Goal: Task Accomplishment & Management: Complete application form

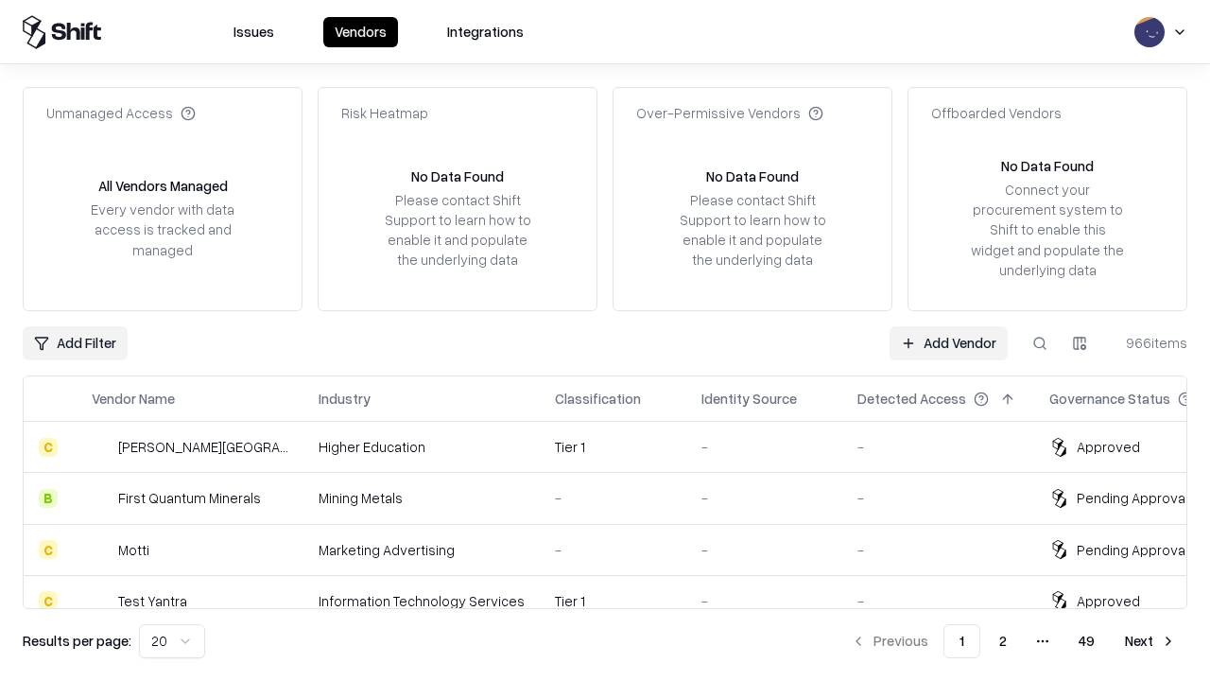
click at [948, 342] on link "Add Vendor" at bounding box center [948, 343] width 118 height 34
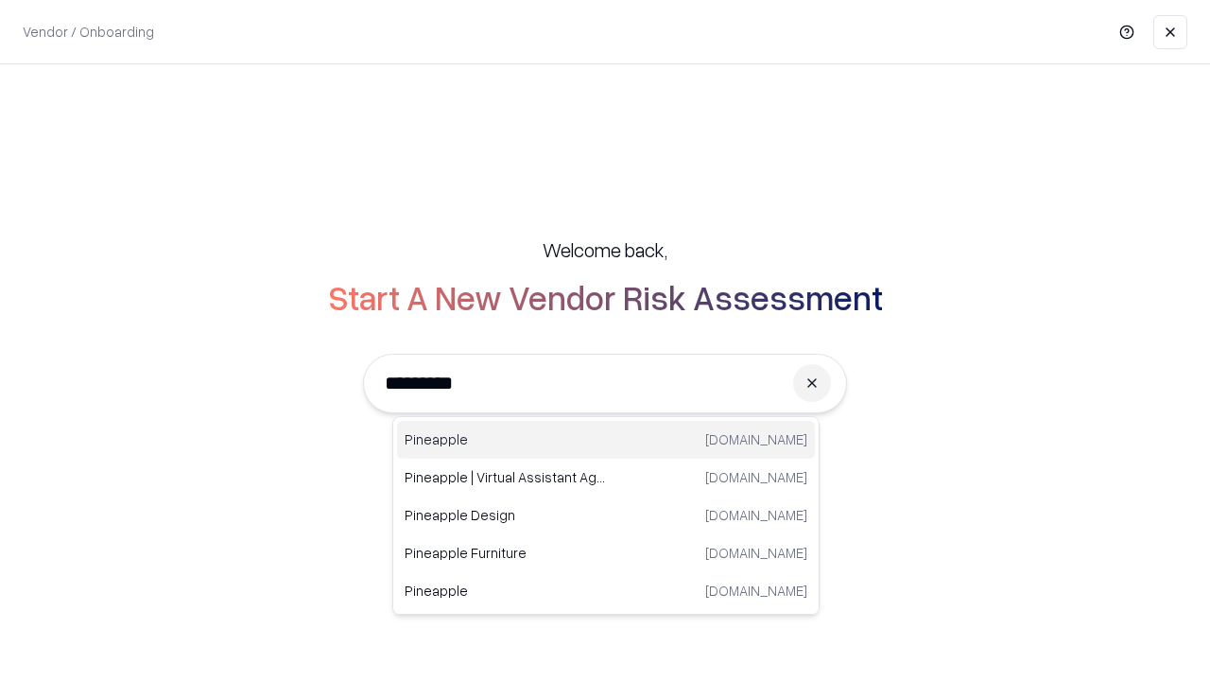
click at [606, 440] on div "Pineapple [DOMAIN_NAME]" at bounding box center [606, 440] width 418 height 38
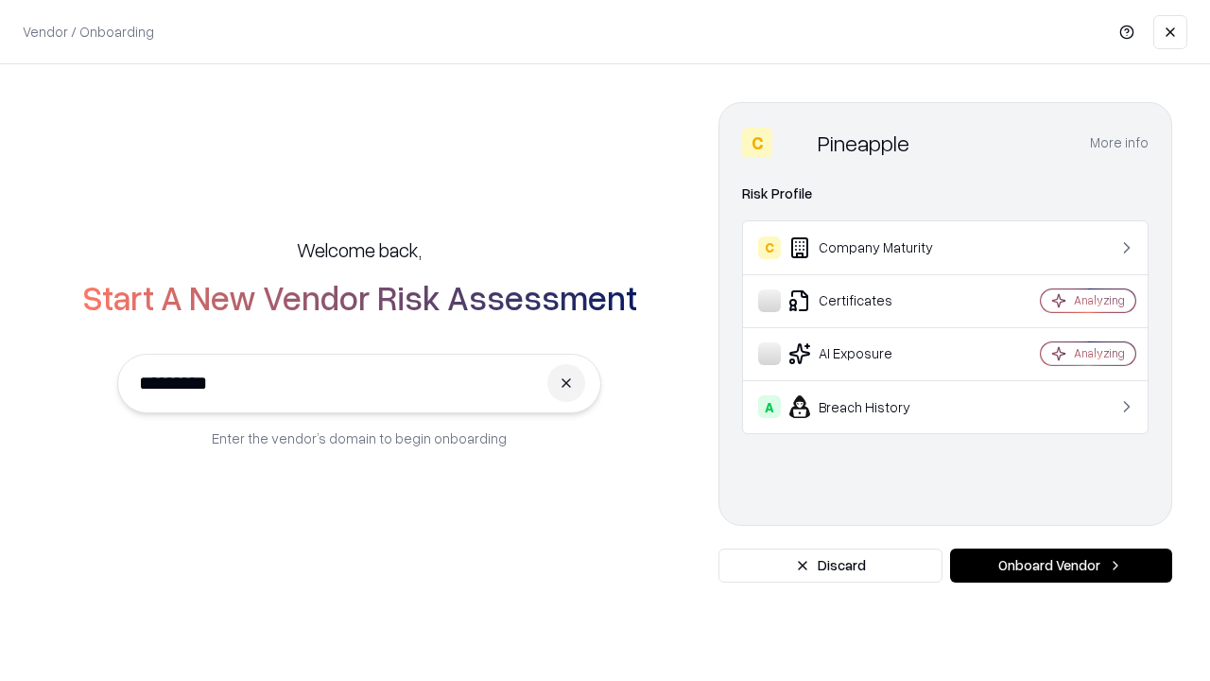
type input "*********"
click at [1061, 565] on button "Onboard Vendor" at bounding box center [1061, 565] width 222 height 34
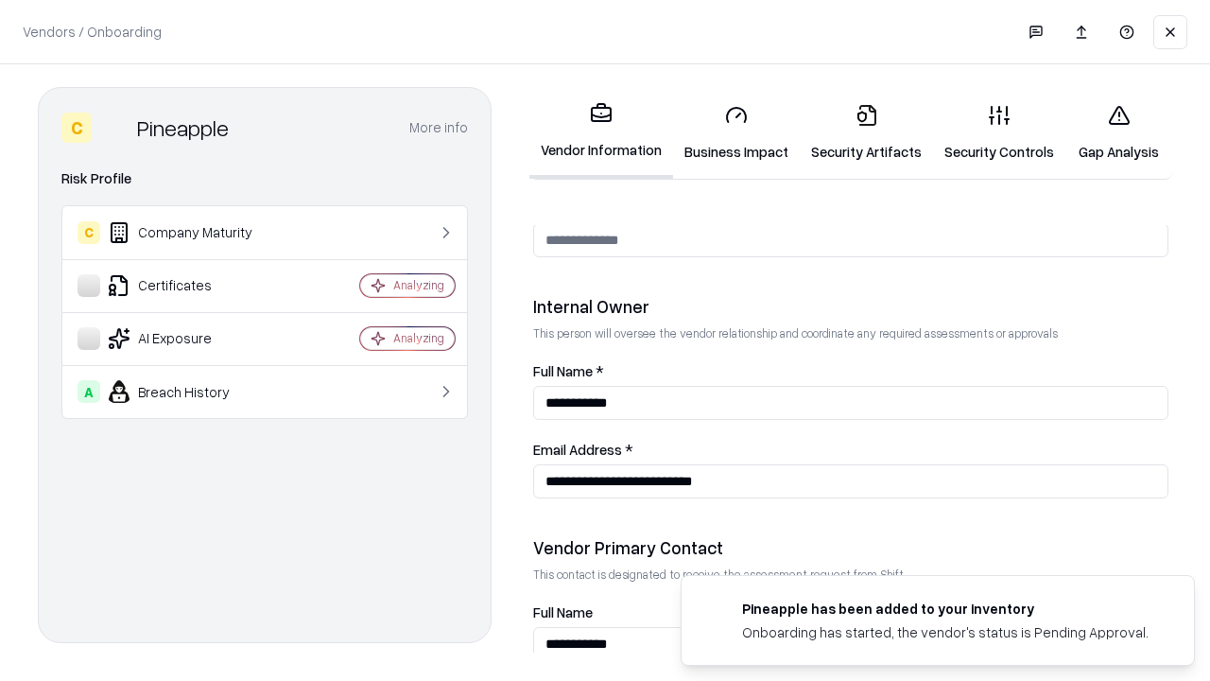
scroll to position [979, 0]
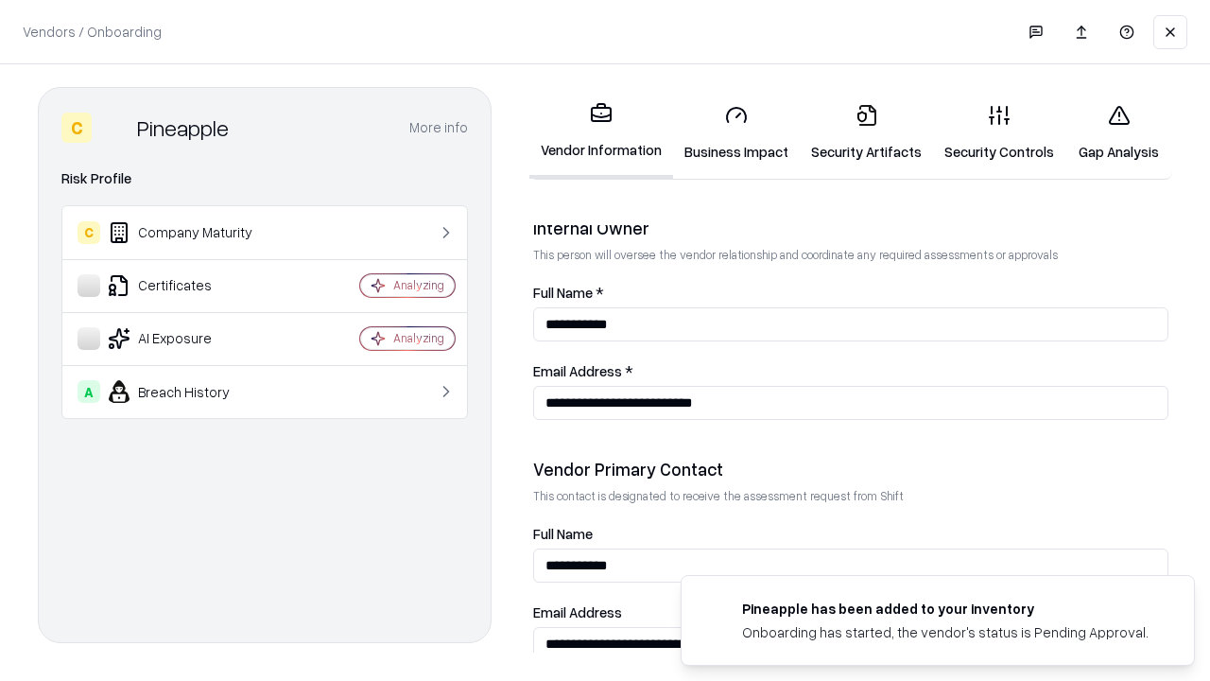
click at [736, 132] on link "Business Impact" at bounding box center [736, 133] width 127 height 88
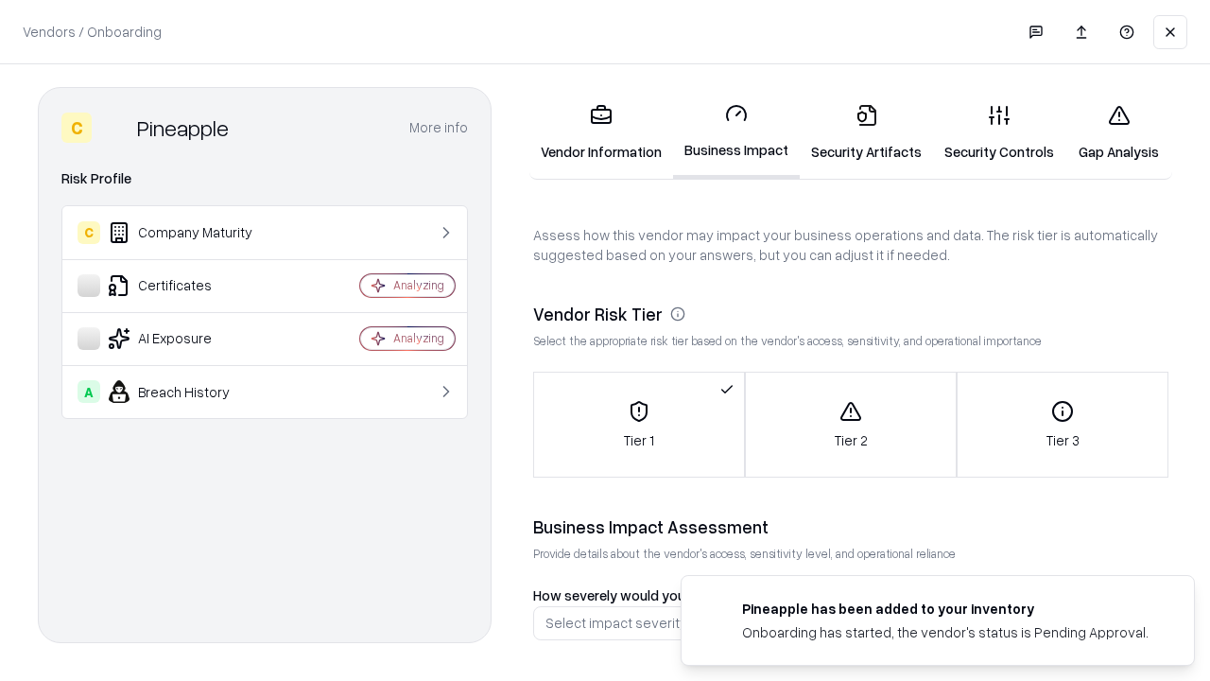
click at [866, 132] on link "Security Artifacts" at bounding box center [866, 133] width 133 height 88
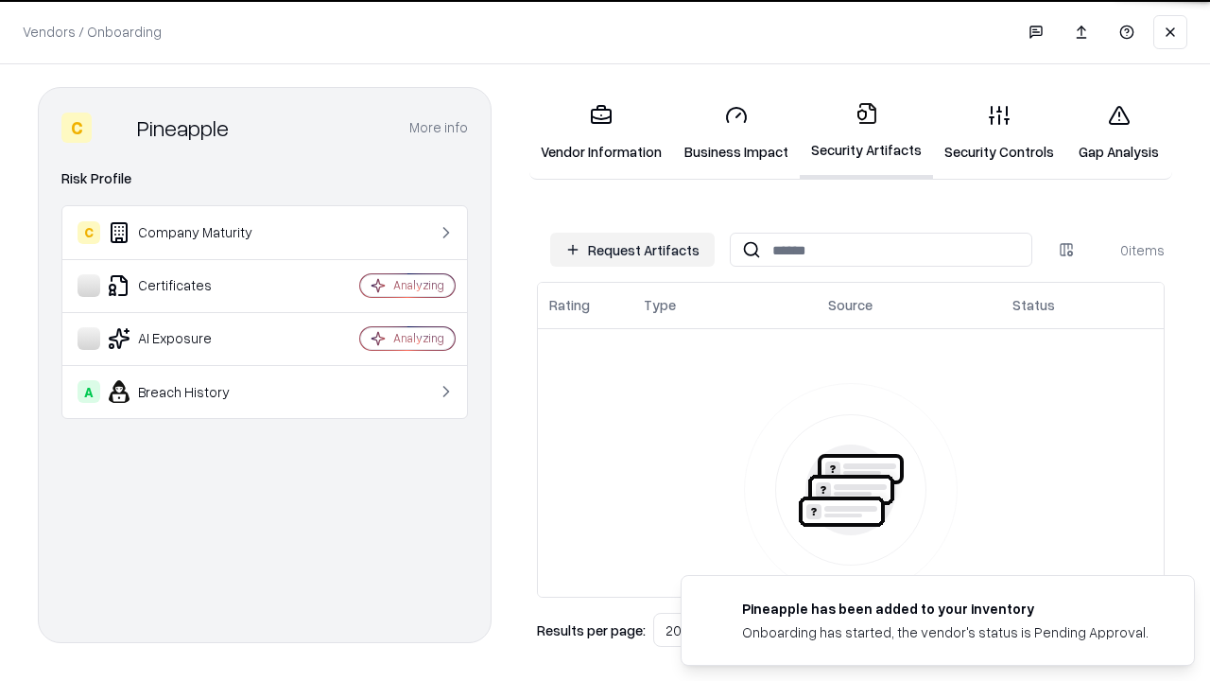
click at [632, 250] on button "Request Artifacts" at bounding box center [632, 250] width 164 height 34
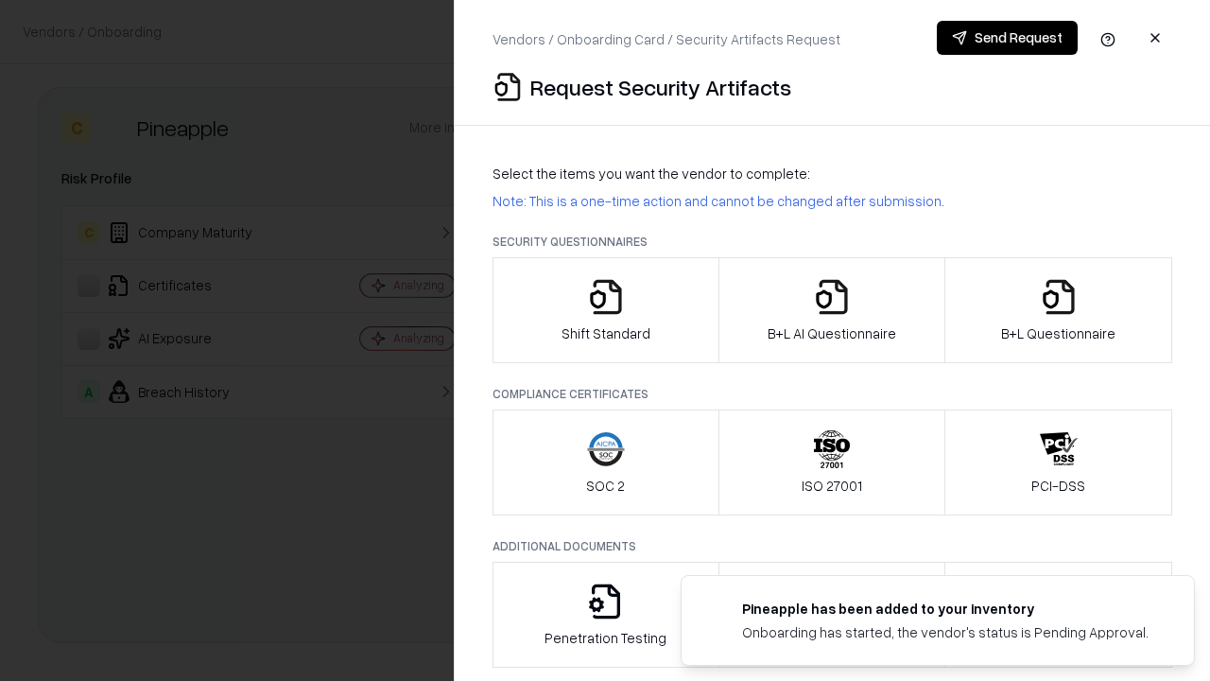
click at [605, 310] on icon "button" at bounding box center [606, 297] width 38 height 38
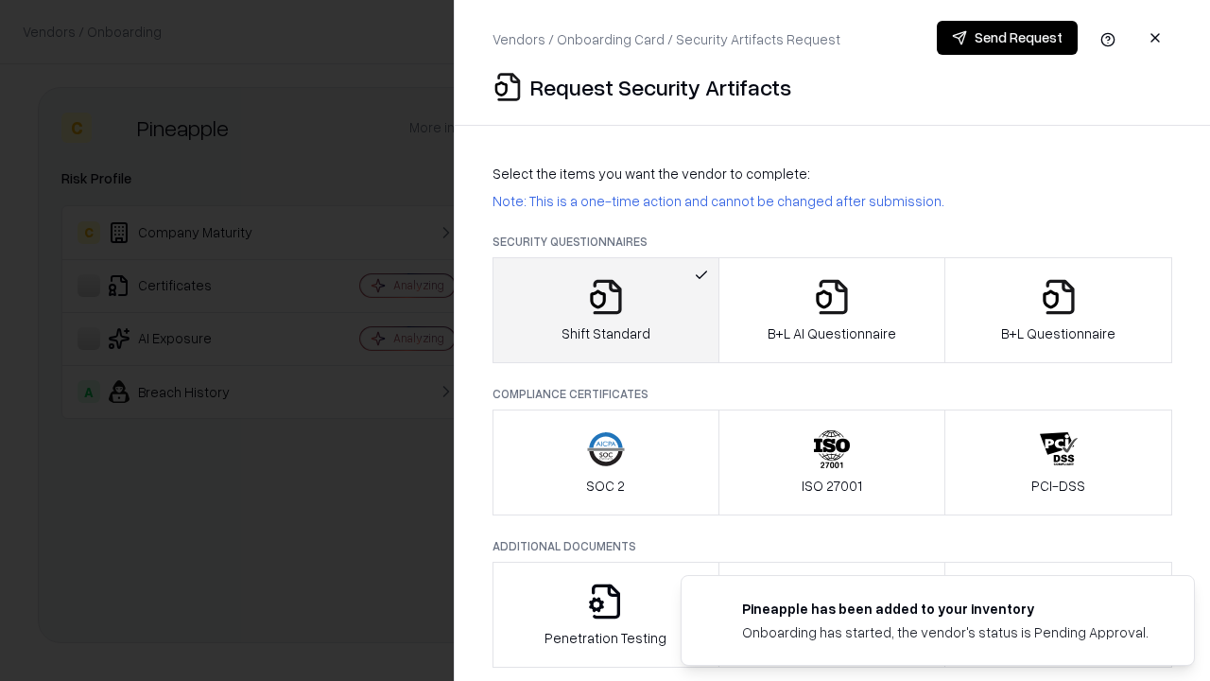
click at [1007, 38] on button "Send Request" at bounding box center [1007, 38] width 141 height 34
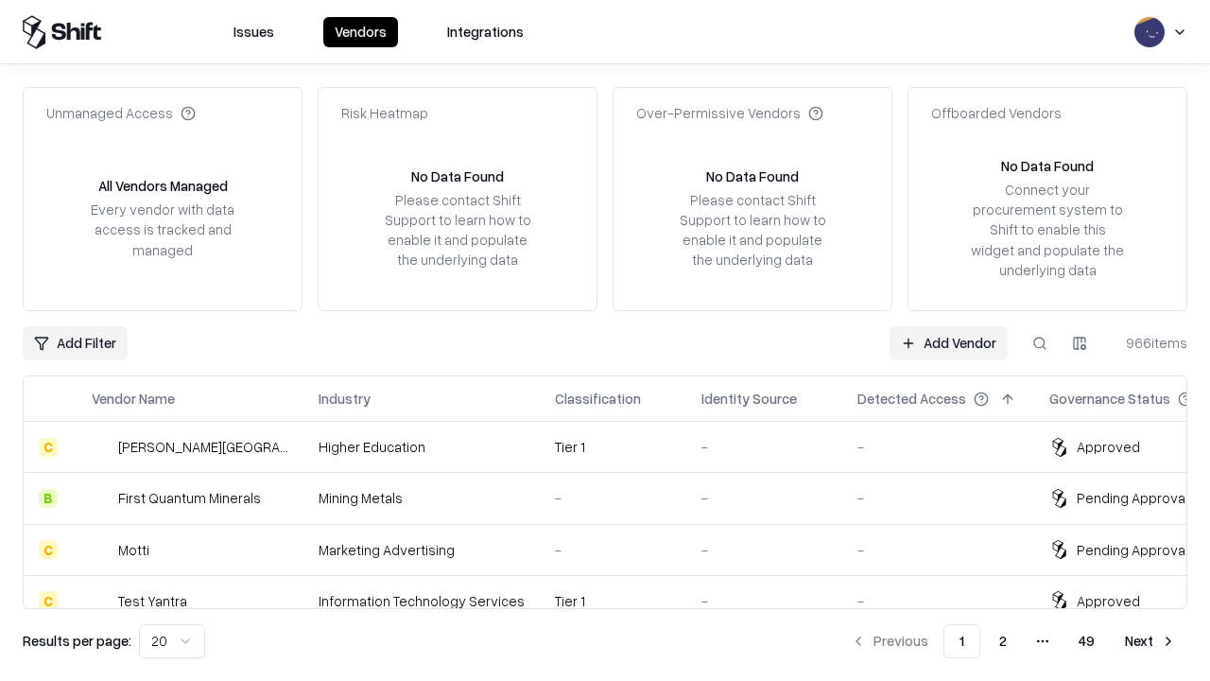
click at [1040, 342] on button at bounding box center [1040, 343] width 34 height 34
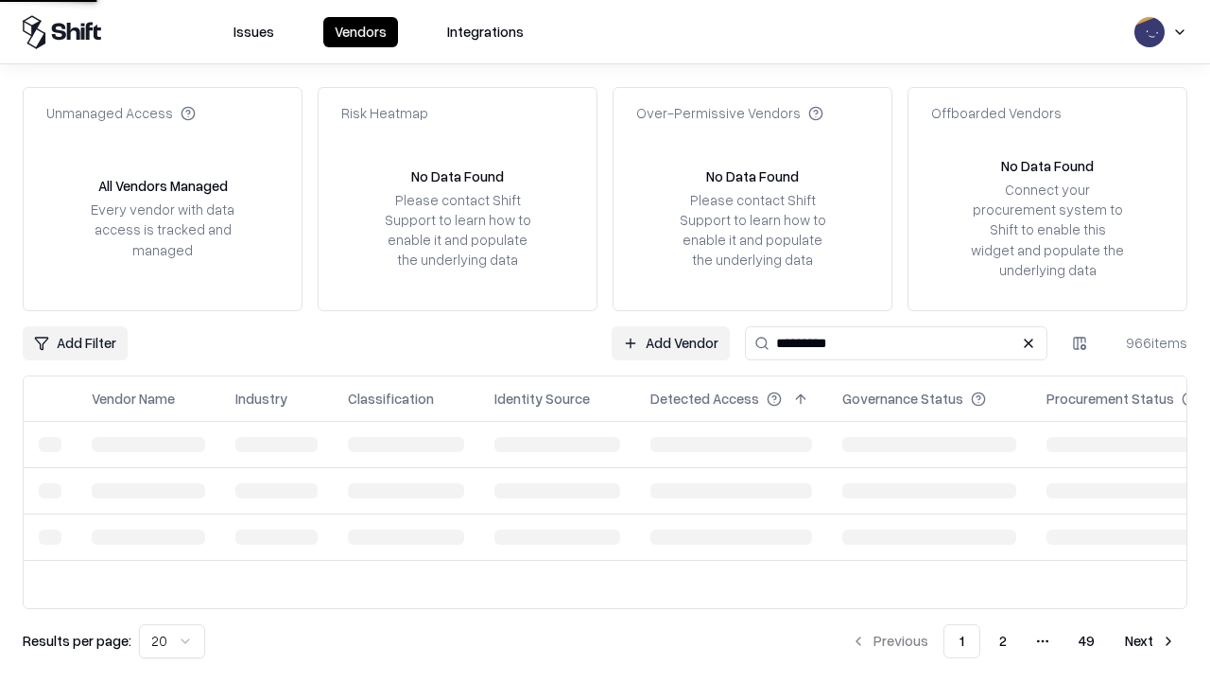
type input "*********"
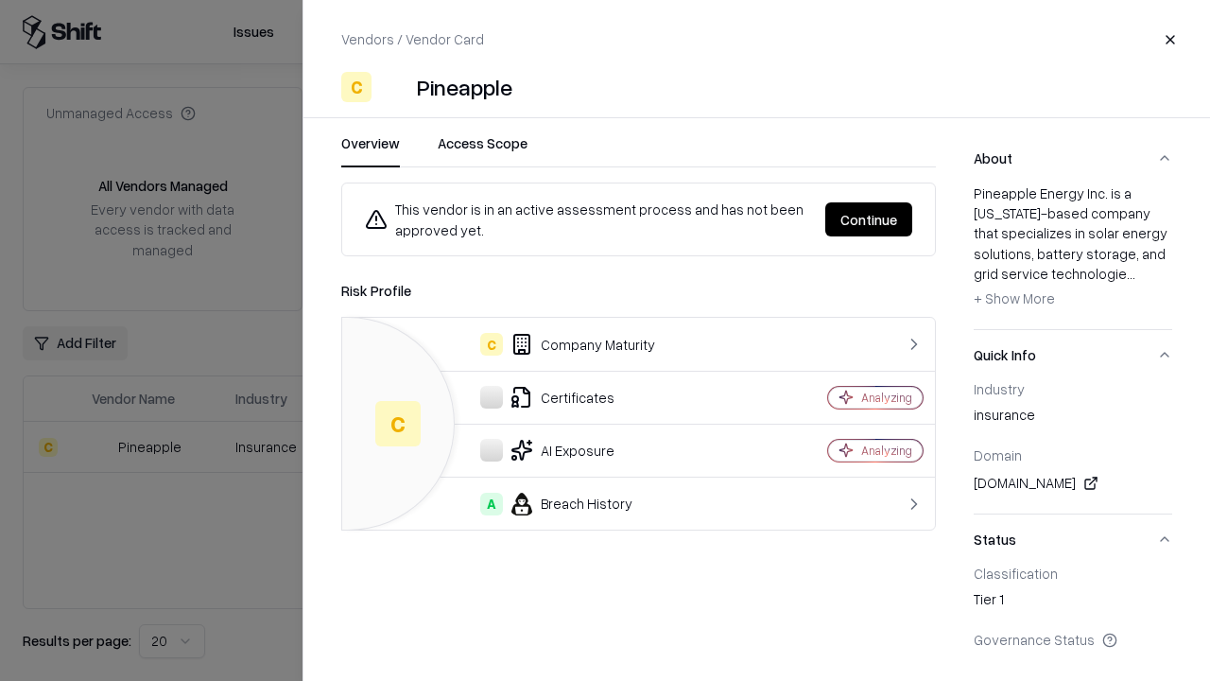
click at [869, 219] on button "Continue" at bounding box center [868, 219] width 87 height 34
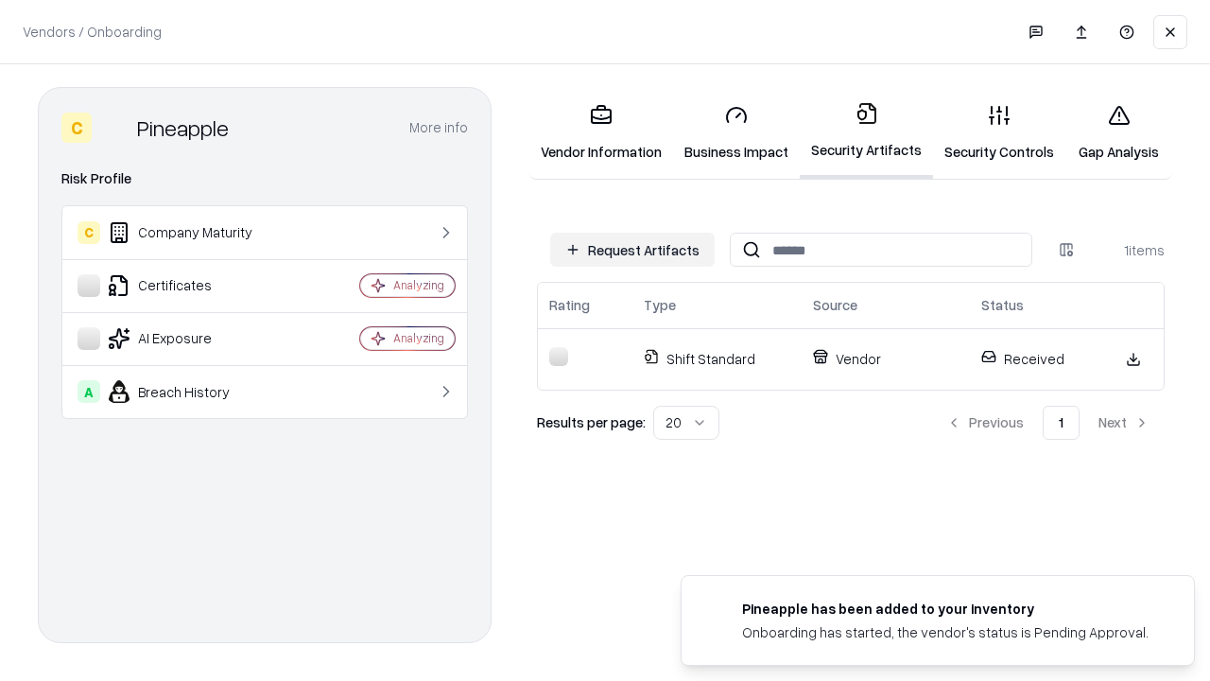
click at [999, 132] on link "Security Controls" at bounding box center [999, 133] width 132 height 88
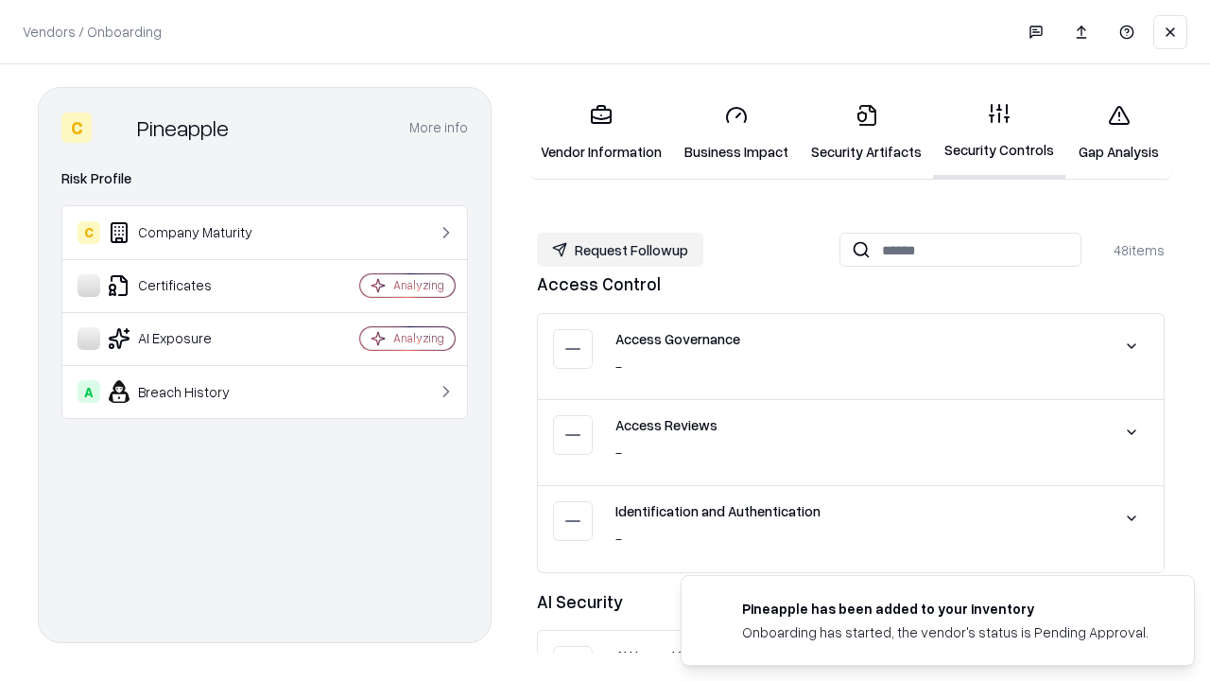
click at [620, 250] on button "Request Followup" at bounding box center [620, 250] width 166 height 34
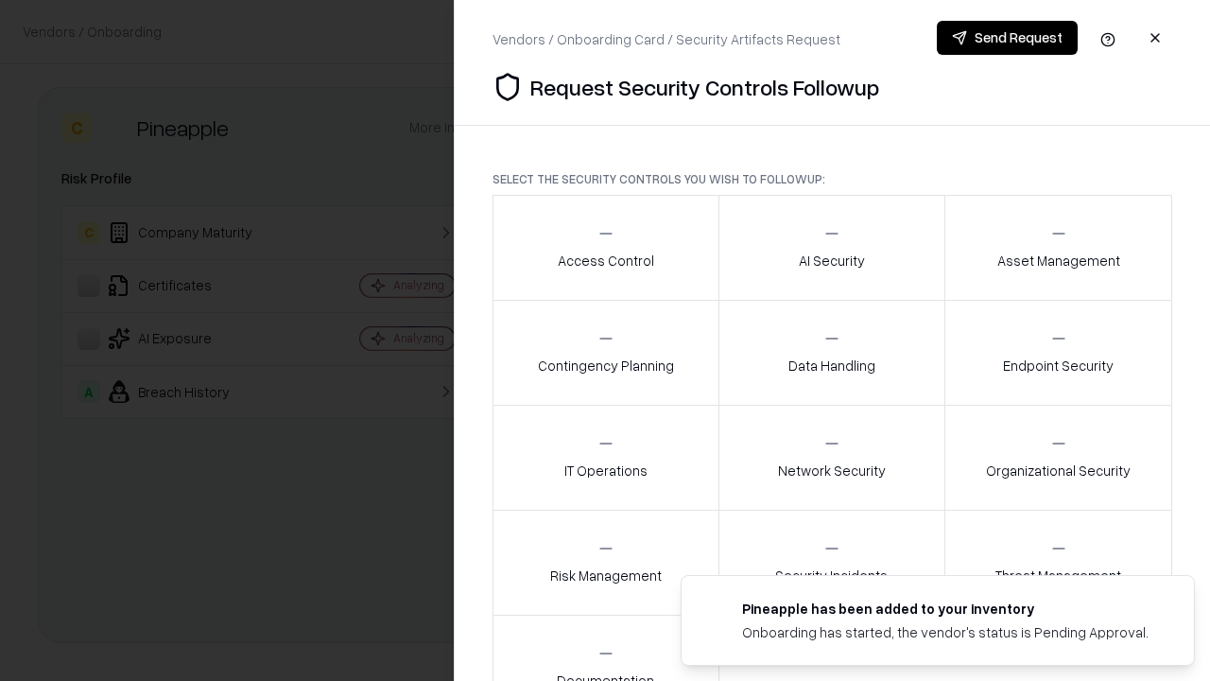
click at [605, 248] on div "Access Control" at bounding box center [606, 247] width 96 height 46
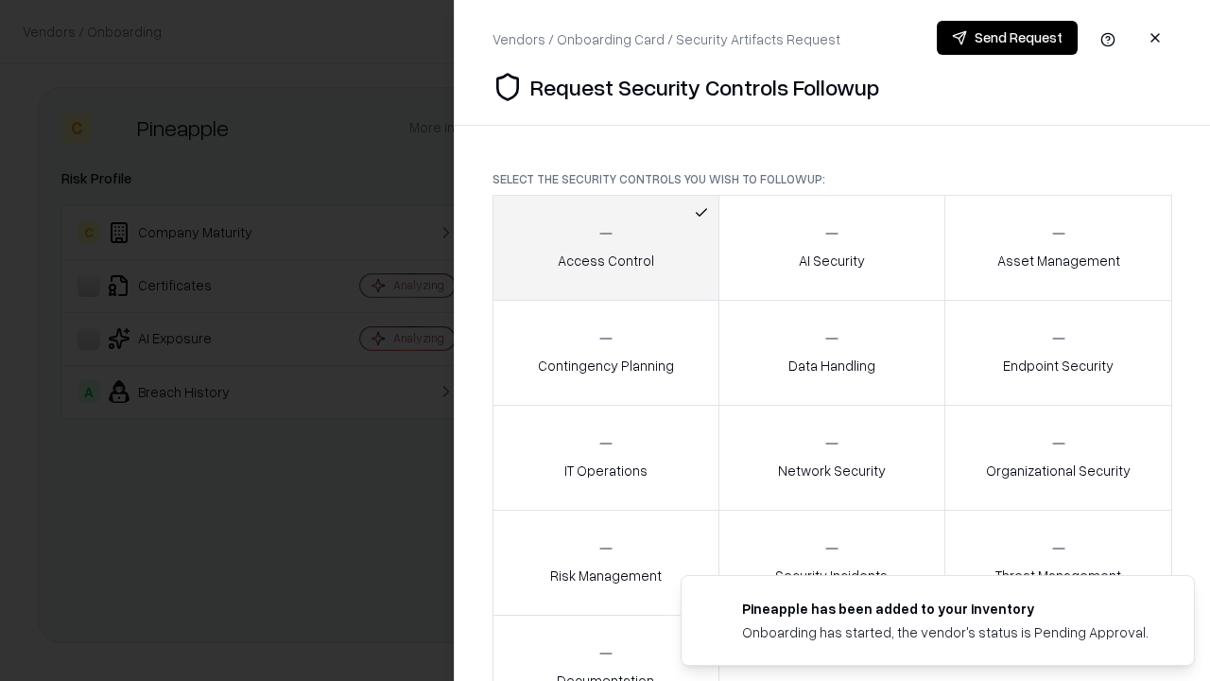
click at [1007, 38] on button "Send Request" at bounding box center [1007, 38] width 141 height 34
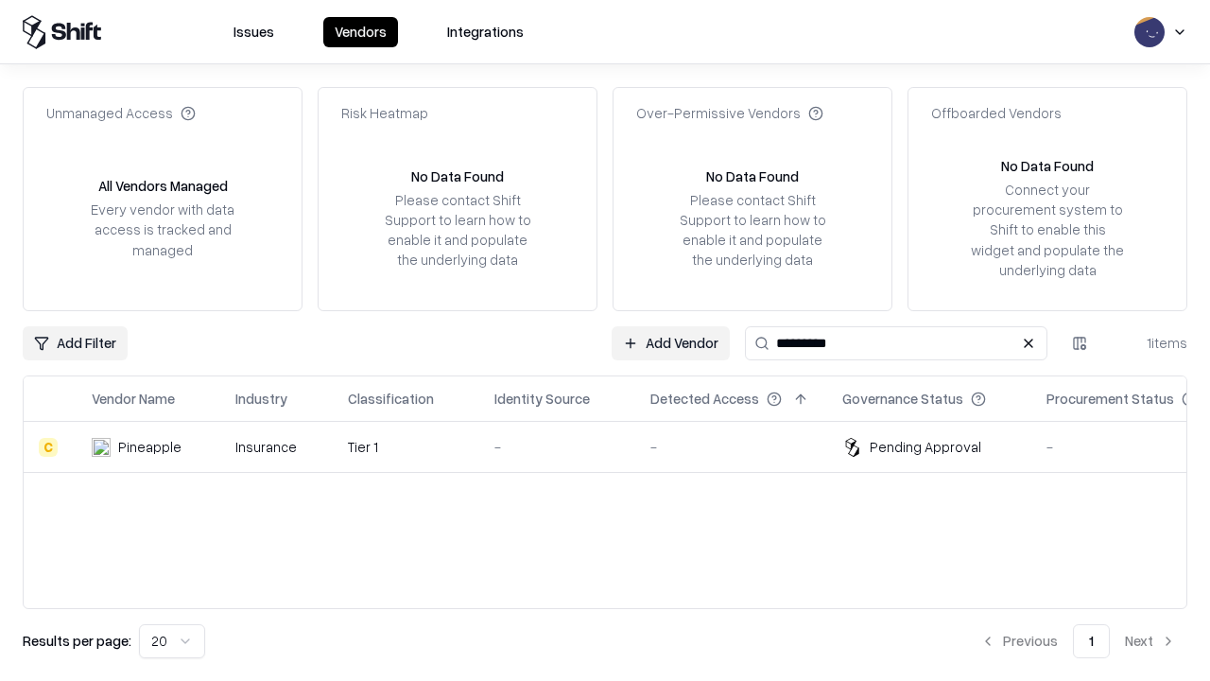
type input "*********"
click at [616, 446] on div "-" at bounding box center [557, 447] width 126 height 20
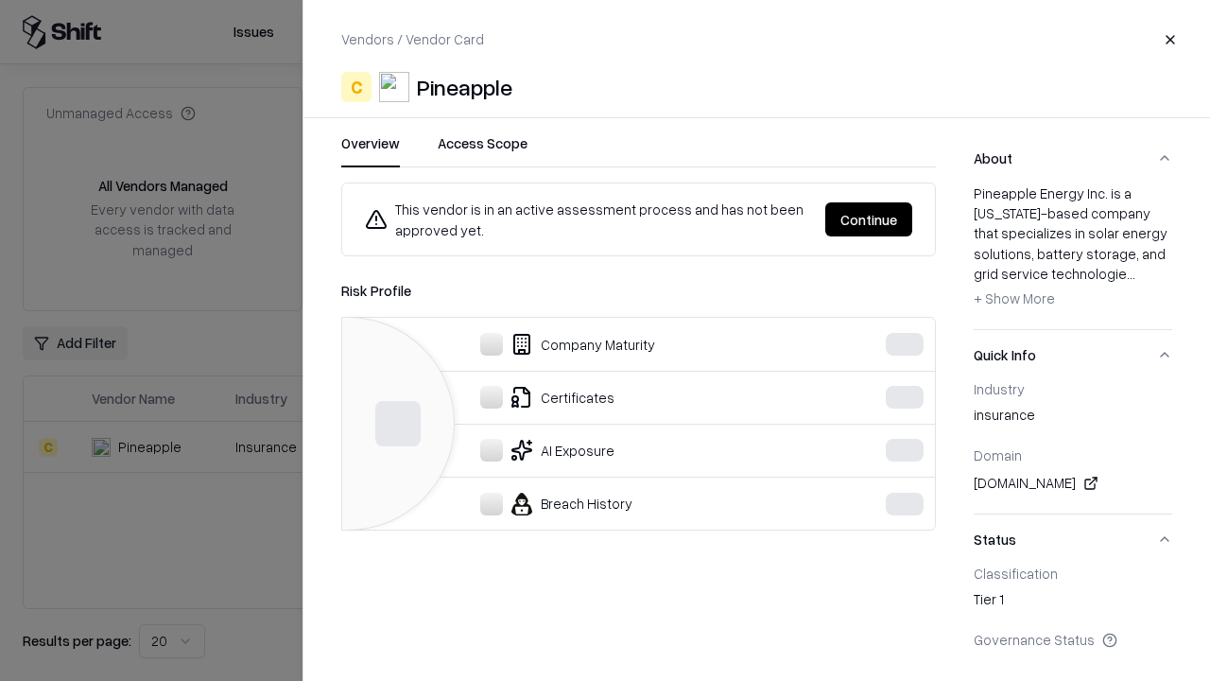
click at [869, 219] on button "Continue" at bounding box center [868, 219] width 87 height 34
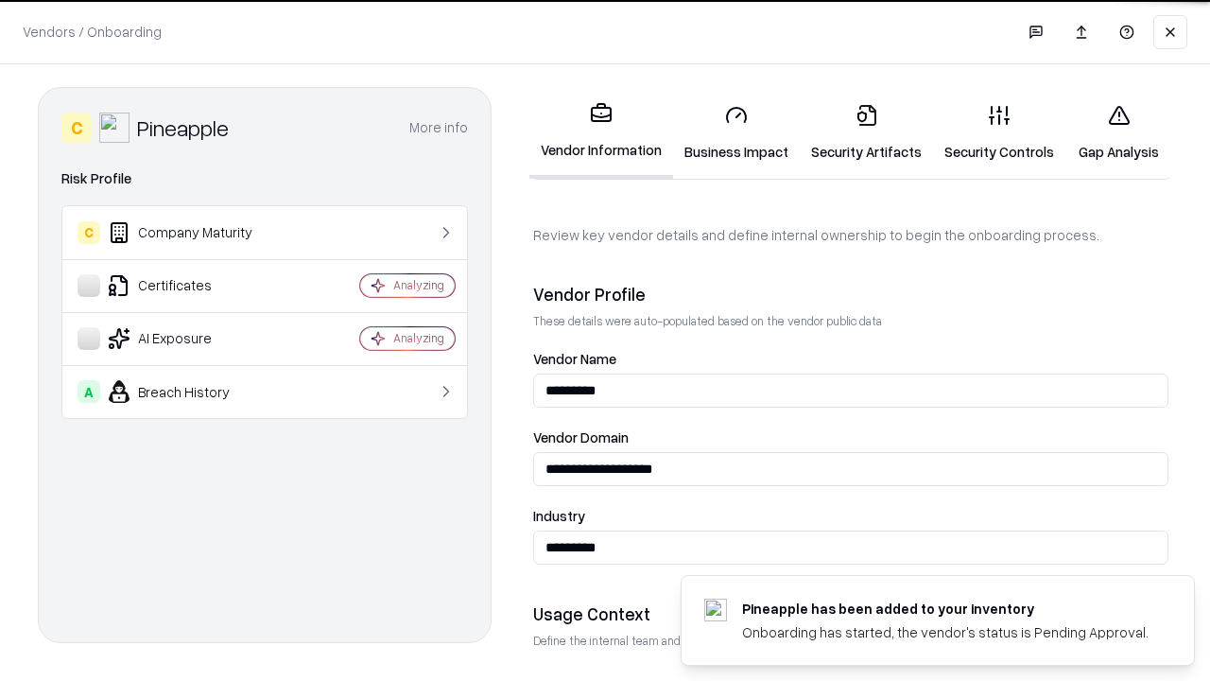
click at [1118, 132] on link "Gap Analysis" at bounding box center [1118, 133] width 107 height 88
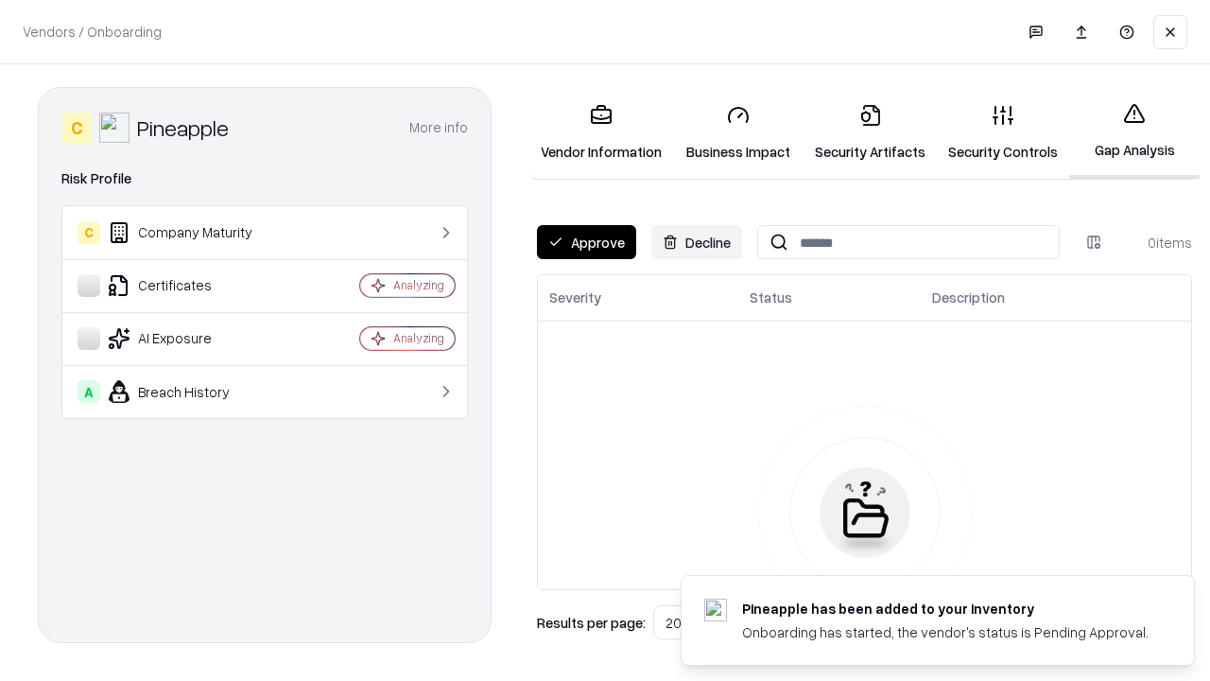
click at [586, 242] on button "Approve" at bounding box center [586, 242] width 99 height 34
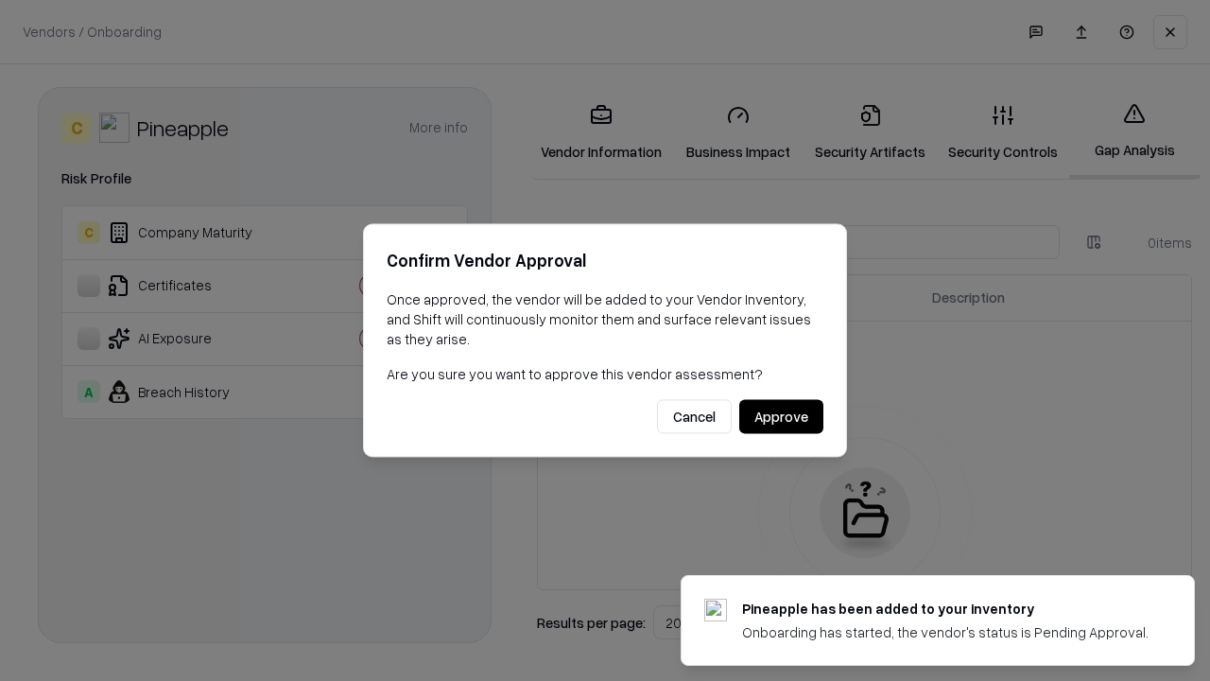
click at [781, 416] on button "Approve" at bounding box center [781, 417] width 84 height 34
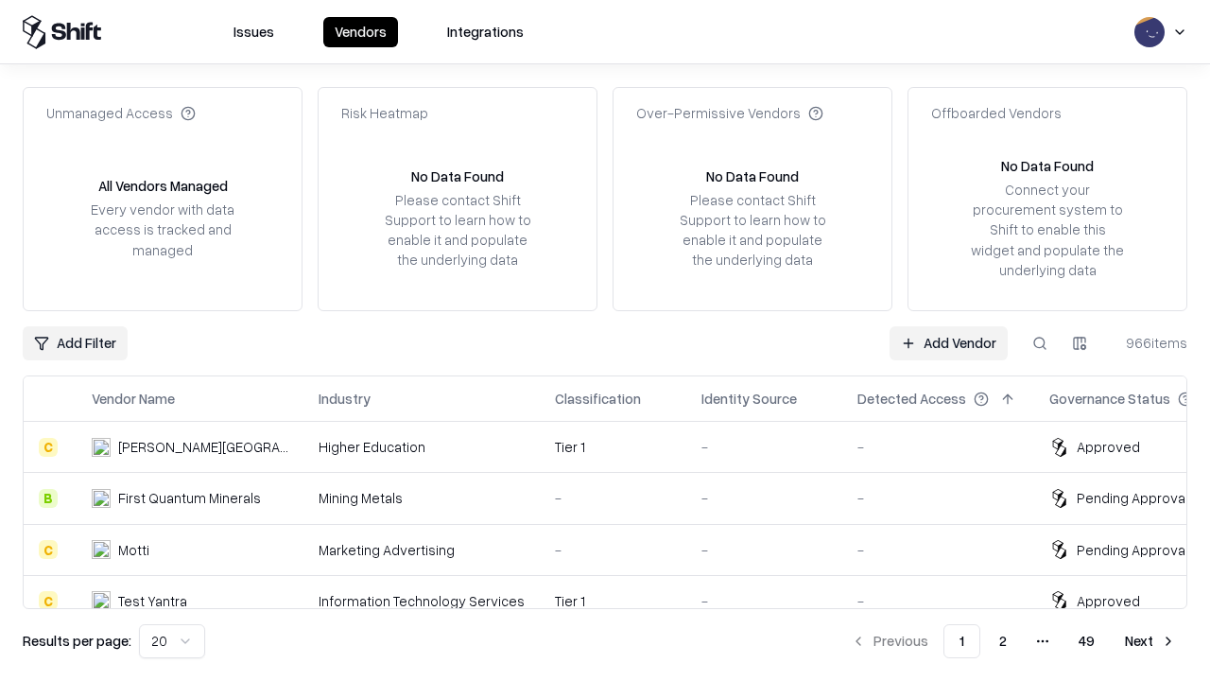
type input "*********"
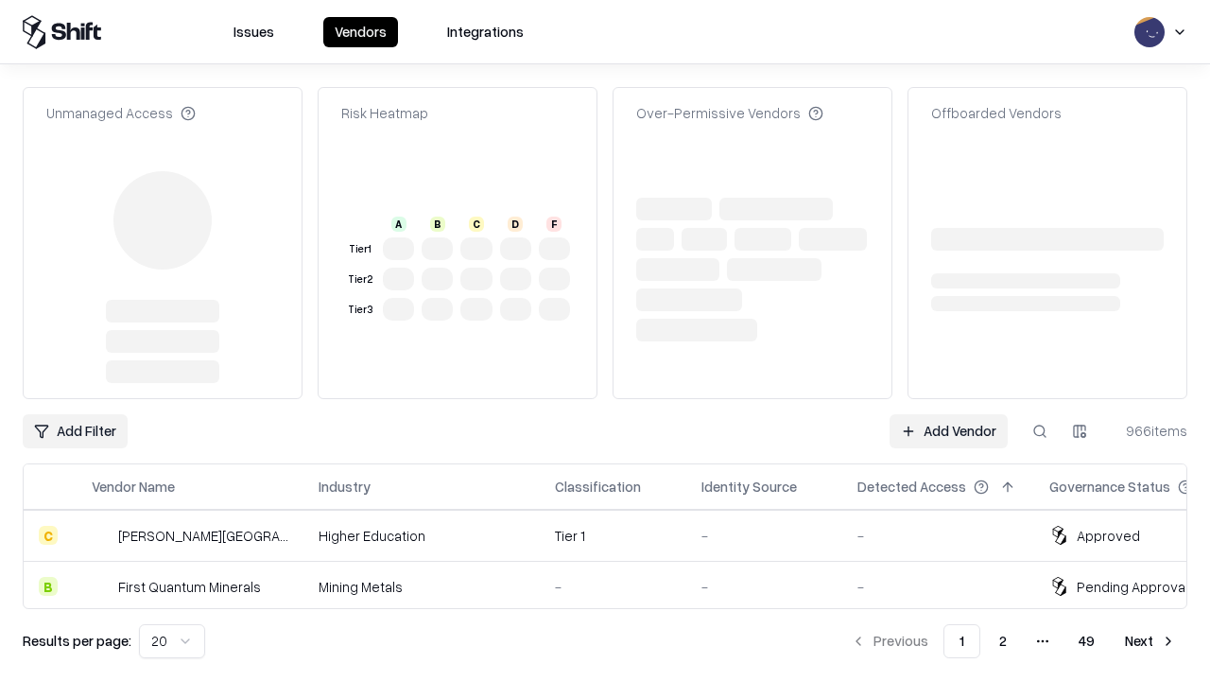
click at [948, 414] on link "Add Vendor" at bounding box center [948, 431] width 118 height 34
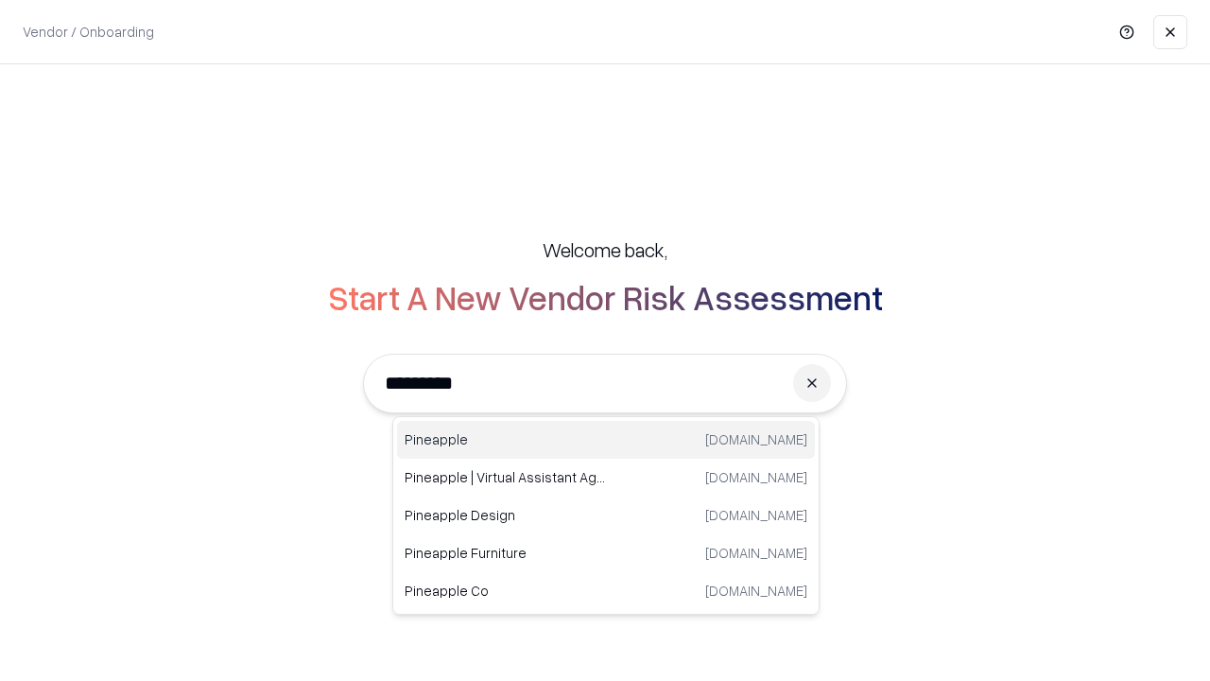
click at [606, 440] on div "Pineapple [DOMAIN_NAME]" at bounding box center [606, 440] width 418 height 38
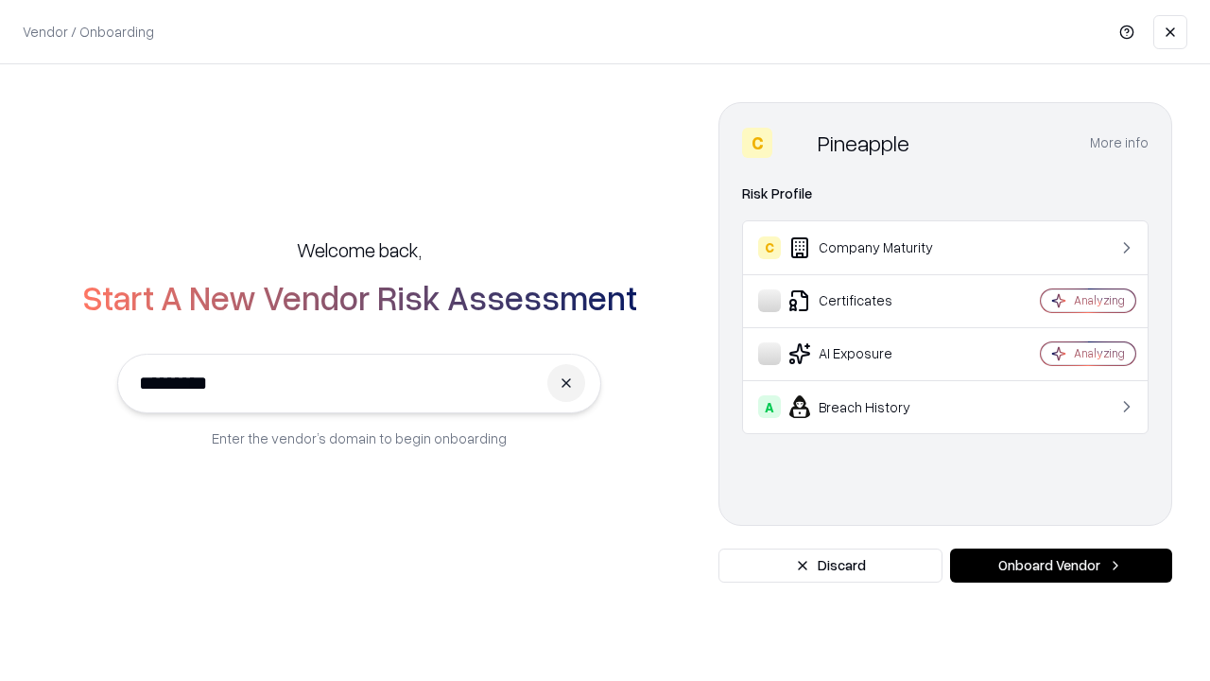
type input "*********"
click at [1061, 565] on button "Onboard Vendor" at bounding box center [1061, 565] width 222 height 34
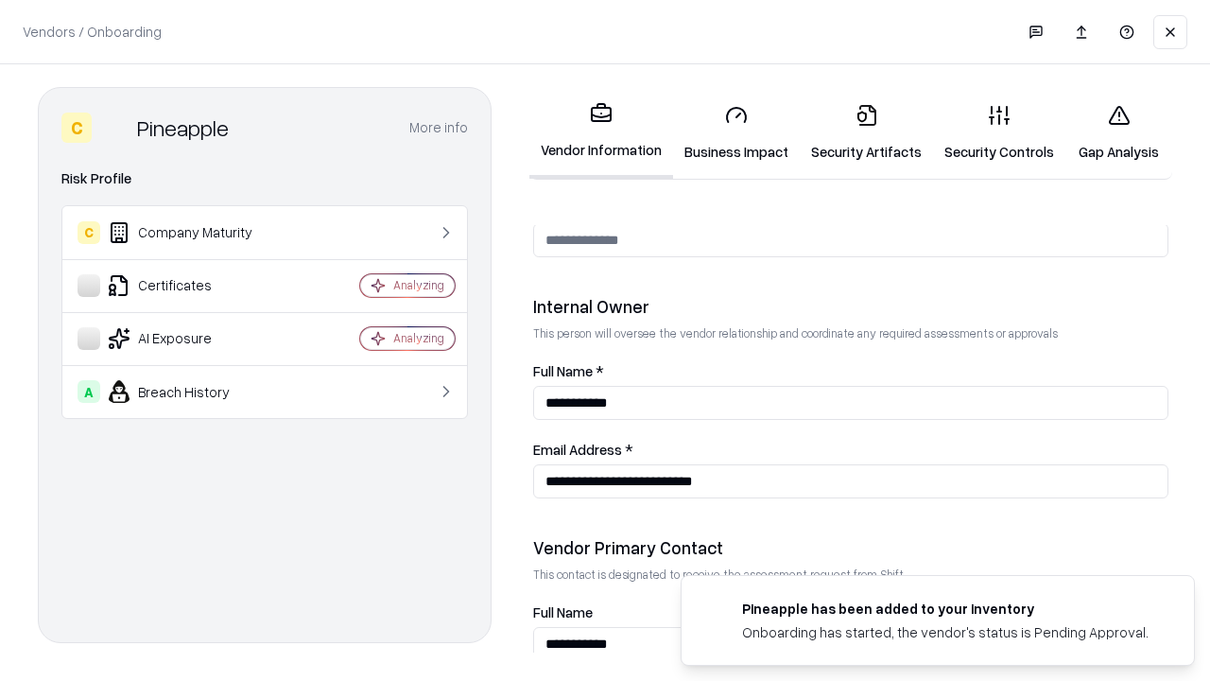
scroll to position [979, 0]
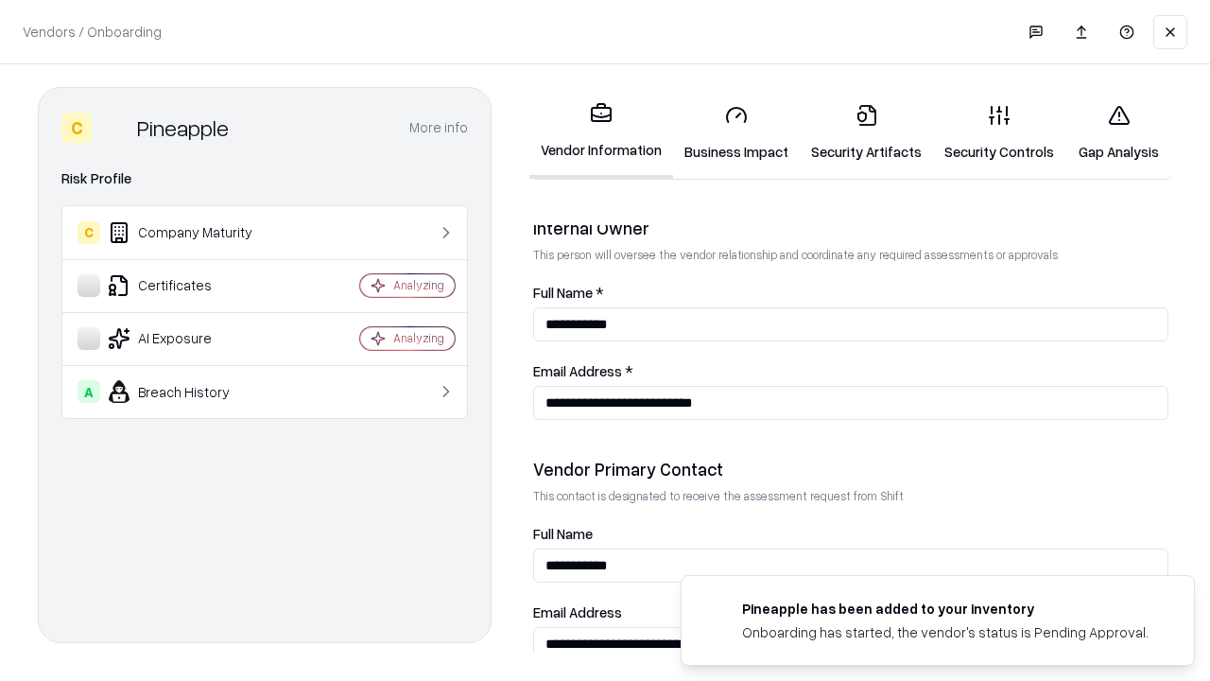
click at [1118, 132] on link "Gap Analysis" at bounding box center [1118, 133] width 107 height 88
